Goal: Register for event/course

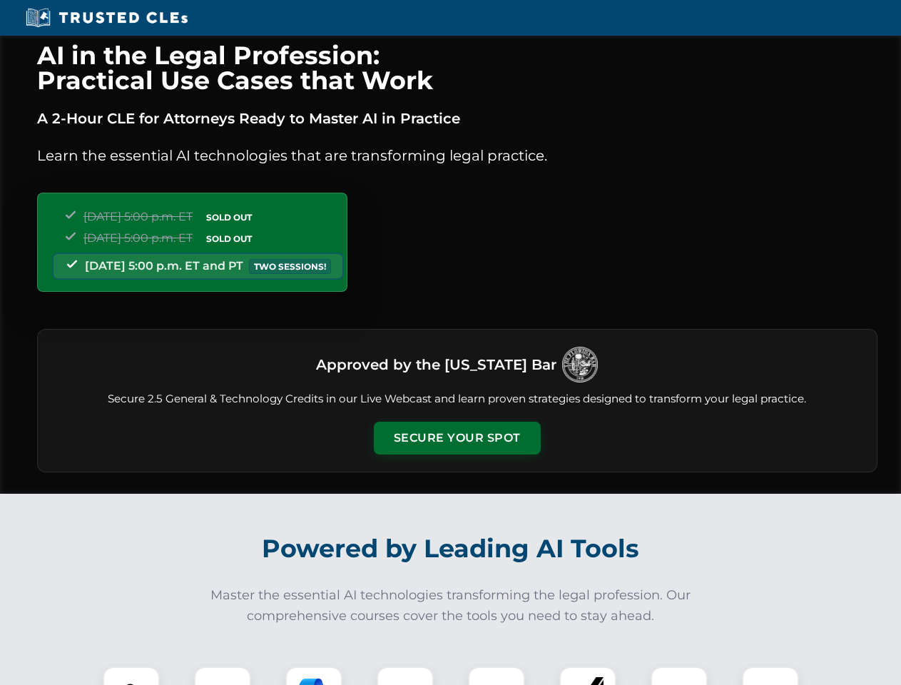
click at [457, 438] on button "Secure Your Spot" at bounding box center [457, 438] width 167 height 33
click at [131, 676] on img at bounding box center [131, 694] width 41 height 41
click at [223, 676] on div at bounding box center [222, 695] width 57 height 57
